Goal: Navigation & Orientation: Find specific page/section

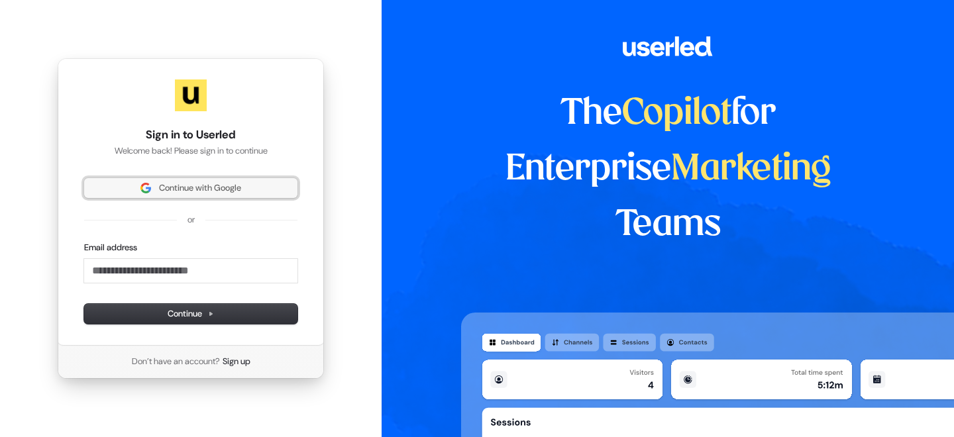
click at [203, 181] on button "Continue with Google" at bounding box center [190, 188] width 213 height 20
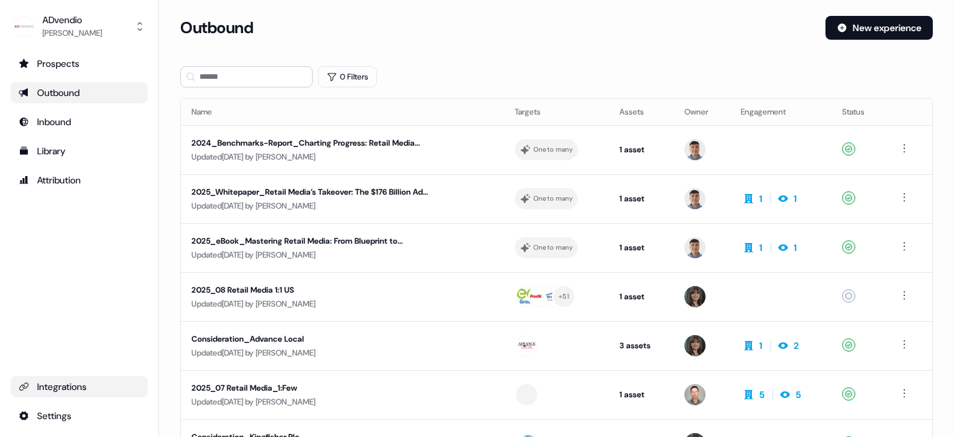
click at [58, 388] on div "Integrations" at bounding box center [79, 386] width 121 height 13
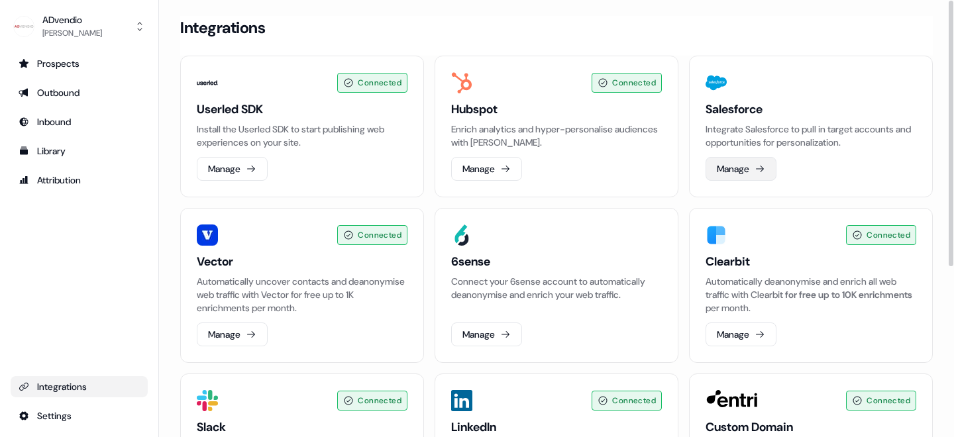
click at [764, 166] on icon at bounding box center [759, 169] width 11 height 11
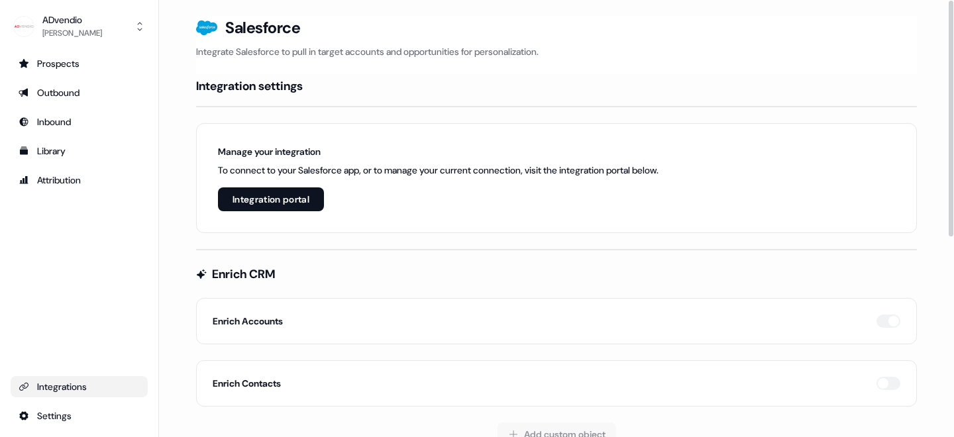
click at [305, 206] on button "Integration portal" at bounding box center [271, 199] width 106 height 24
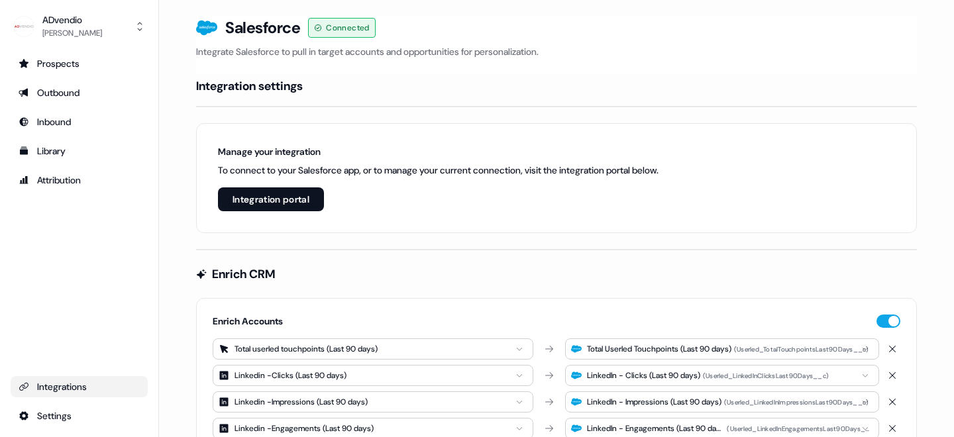
click at [79, 382] on div "Integrations" at bounding box center [79, 386] width 121 height 13
